Goal: Information Seeking & Learning: Learn about a topic

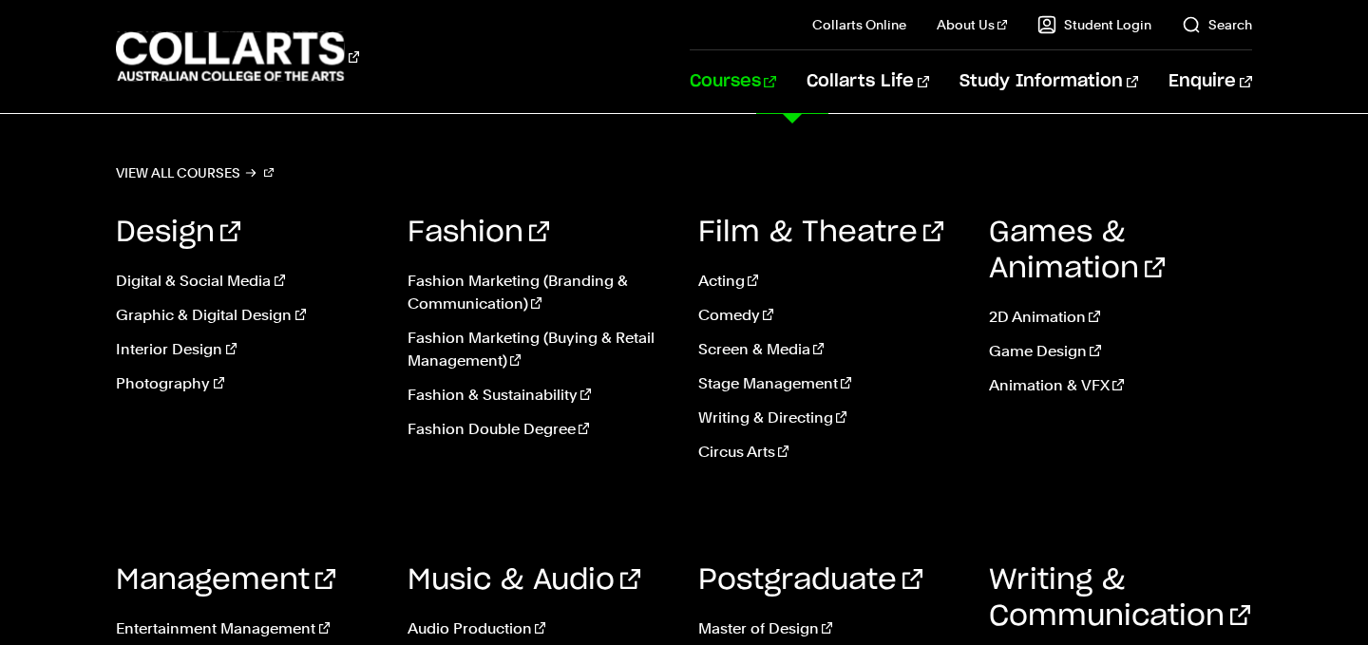
scroll to position [461, 0]
click at [482, 578] on link "Music & Audio" at bounding box center [523, 580] width 233 height 28
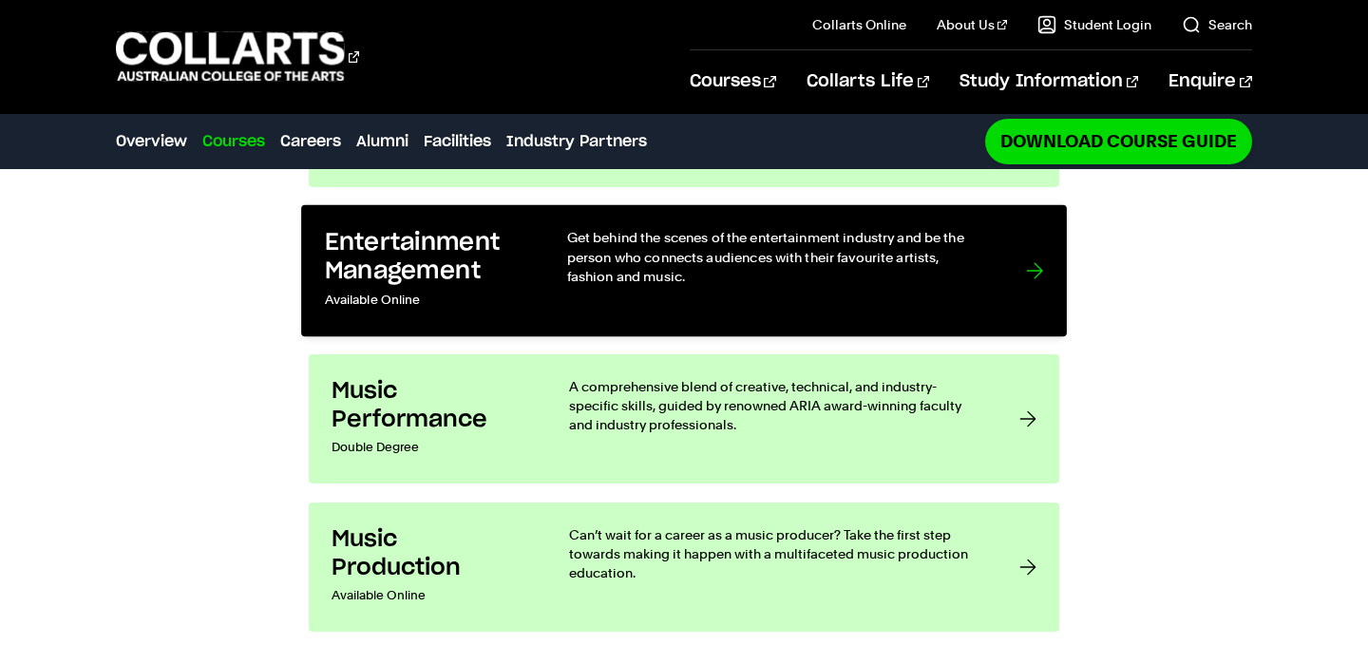
scroll to position [1542, 0]
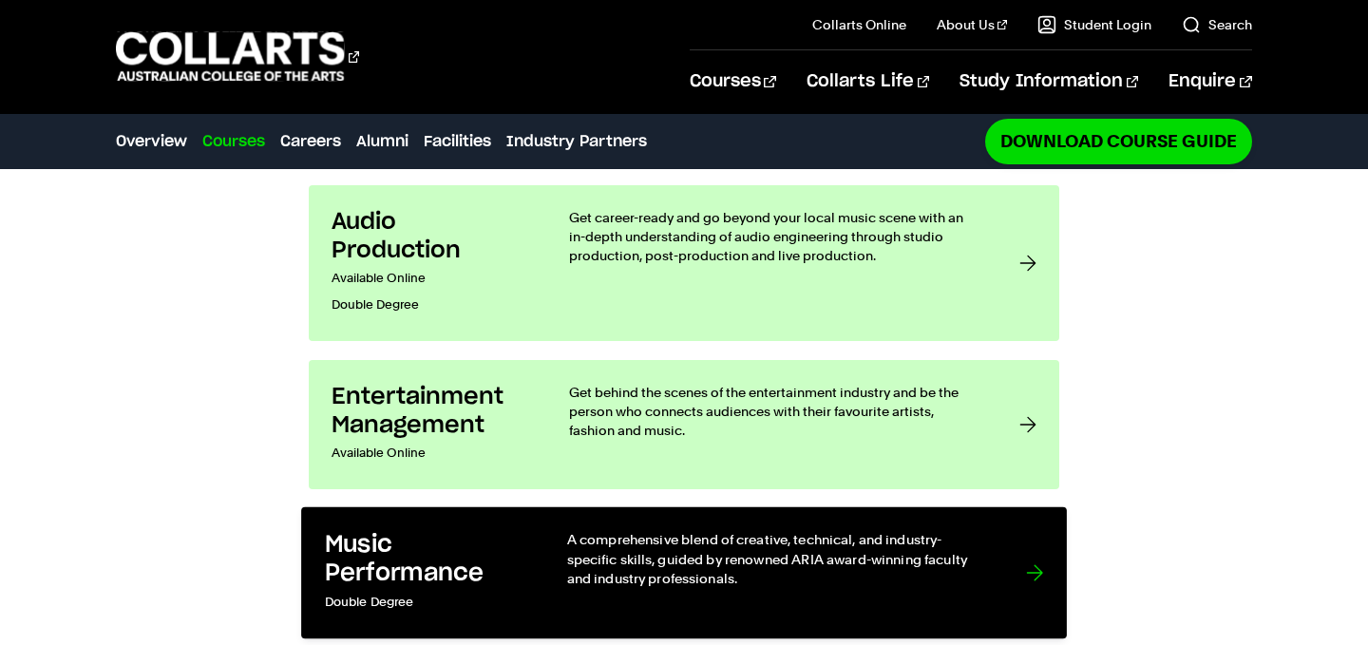
click at [412, 530] on h3 "Music Performance" at bounding box center [426, 559] width 203 height 58
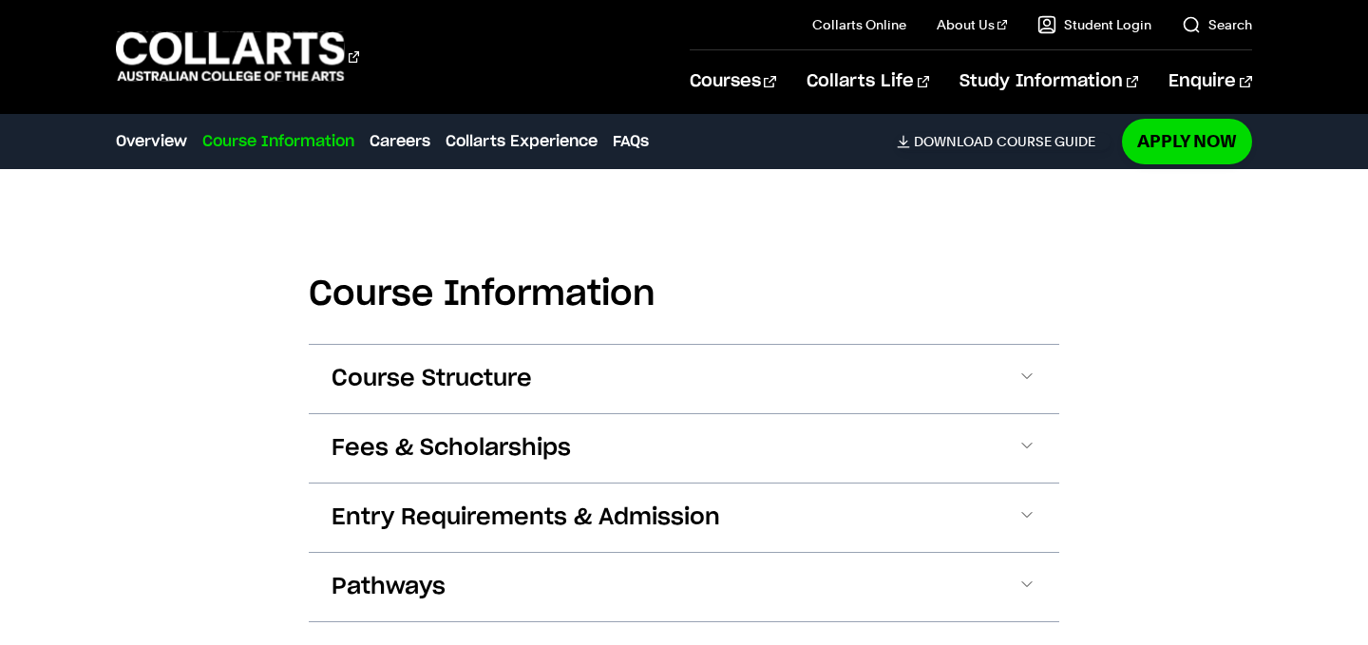
scroll to position [1673, 0]
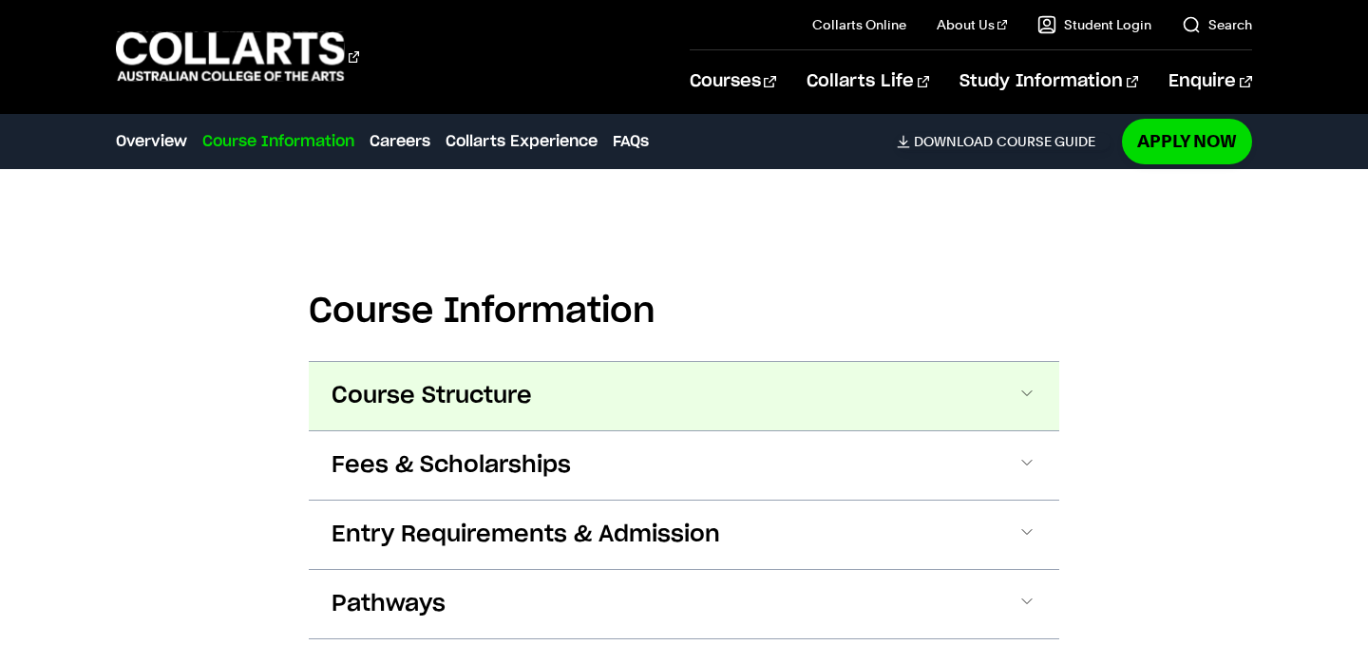
click at [438, 369] on button "Course Structure" at bounding box center [684, 396] width 750 height 68
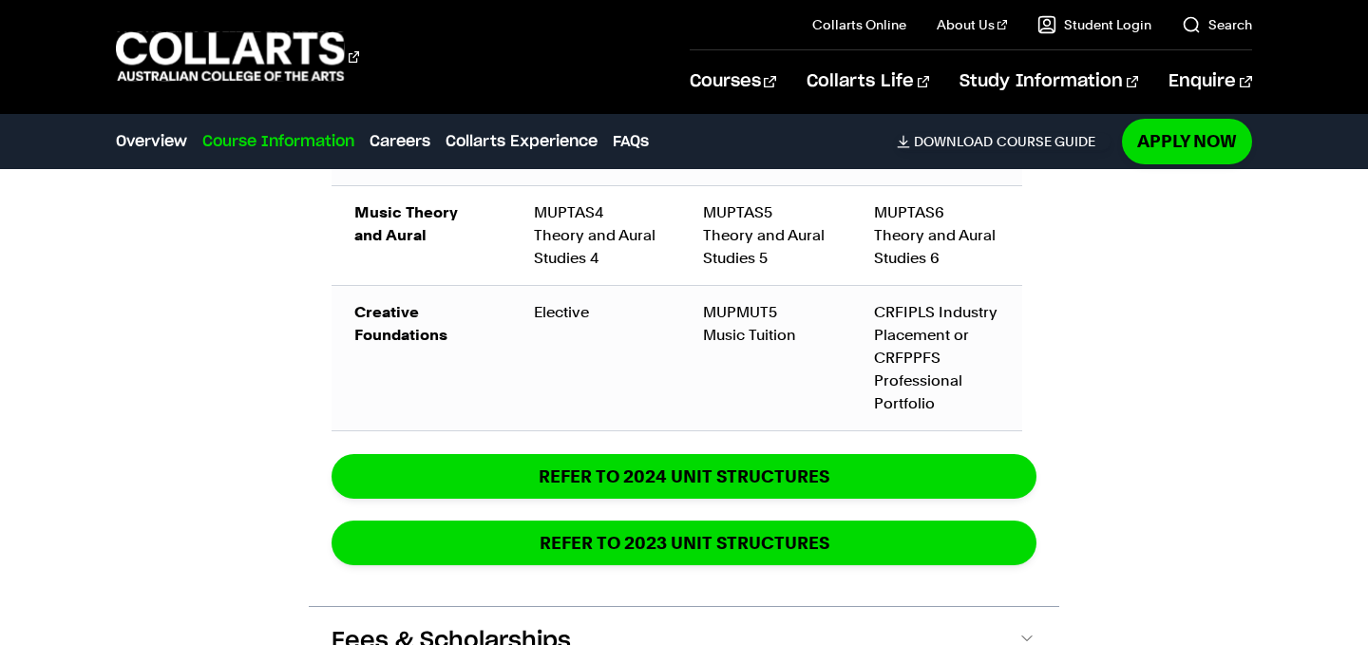
scroll to position [2708, 0]
